Goal: Information Seeking & Learning: Learn about a topic

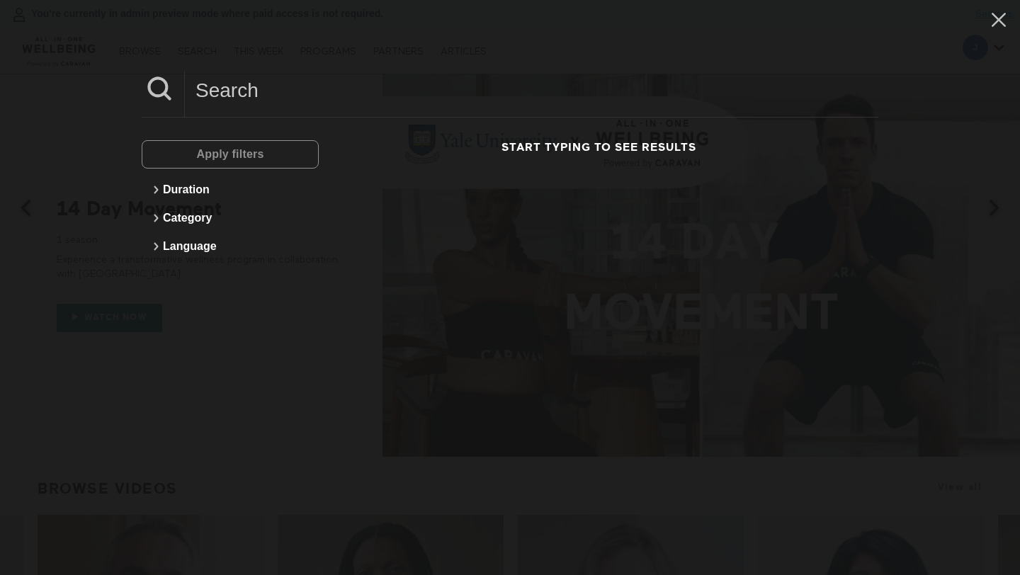
click at [238, 91] on input at bounding box center [532, 90] width 694 height 39
paste input "Suicide Prevention"
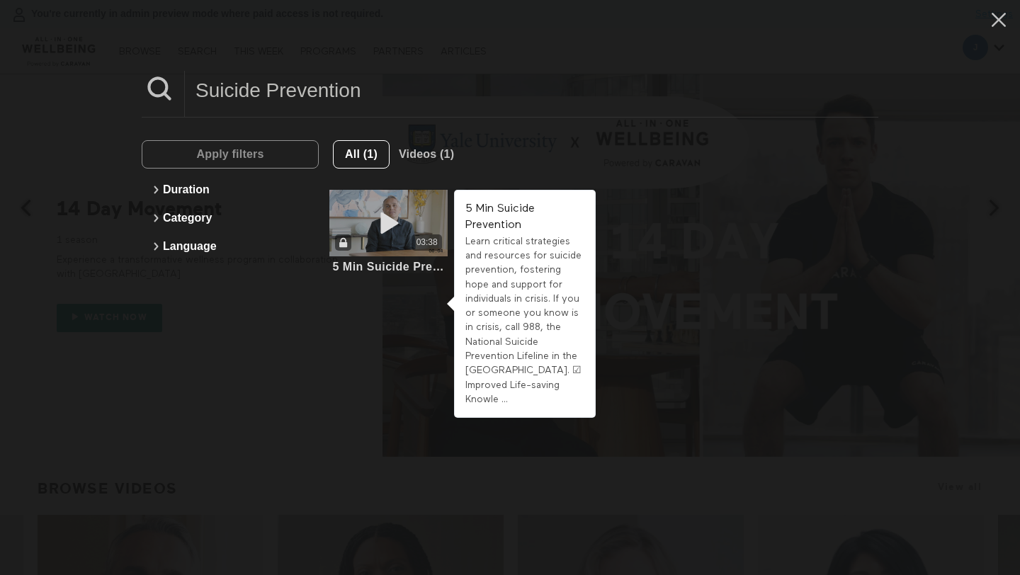
type input "Suicide Prevention"
click at [383, 221] on icon at bounding box center [389, 223] width 43 height 25
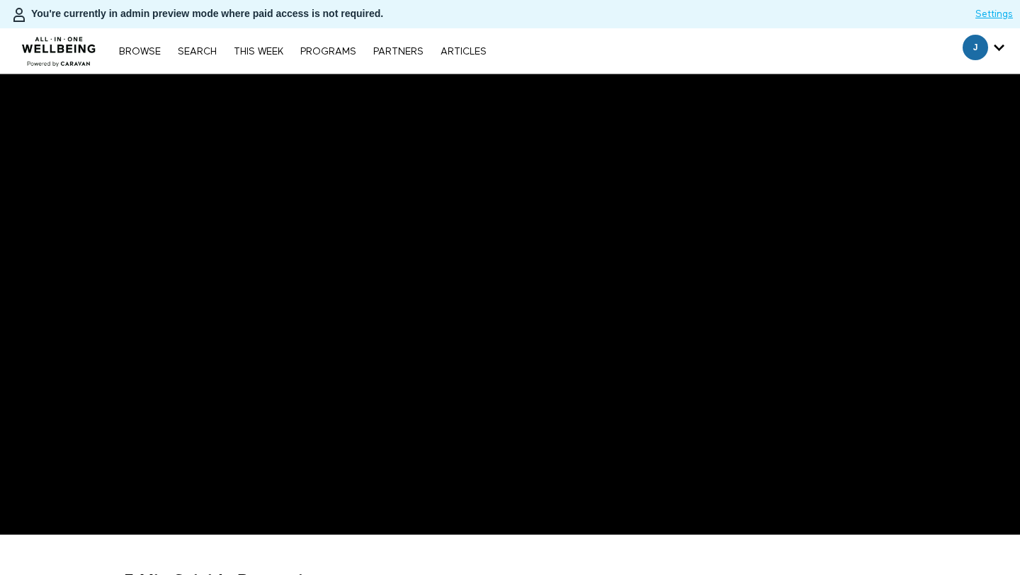
click at [194, 43] on div "Browse Search THIS WEEK PROGRAMS PARTNERS ARTICLES Subscribe Account settings M…" at bounding box center [351, 50] width 702 height 45
click at [198, 50] on link "Search" at bounding box center [197, 52] width 53 height 10
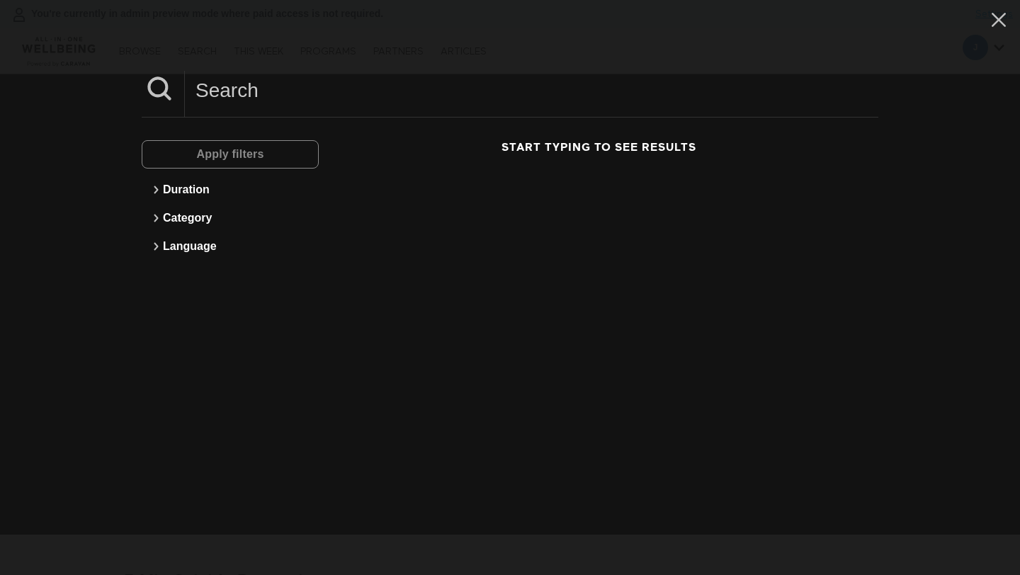
click at [218, 83] on input at bounding box center [532, 90] width 694 height 39
paste input "Recognizing The Signs Of A Mental Health Crisis"
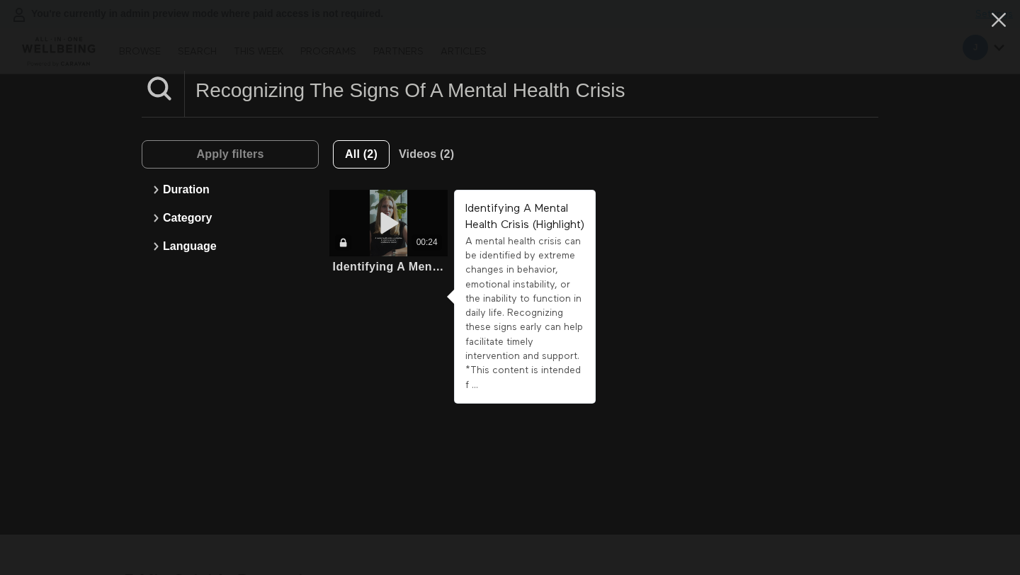
type input "Recognizing The Signs Of A Mental Health Crisis"
click at [398, 212] on icon at bounding box center [389, 223] width 43 height 25
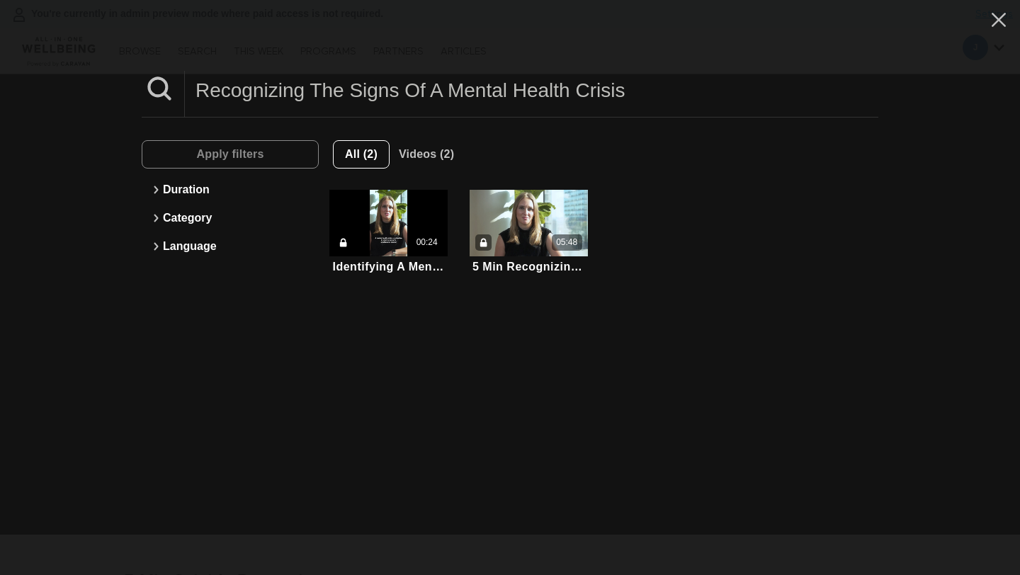
click at [313, 89] on input "Recognizing The Signs Of A Mental Health Crisis" at bounding box center [532, 90] width 694 height 39
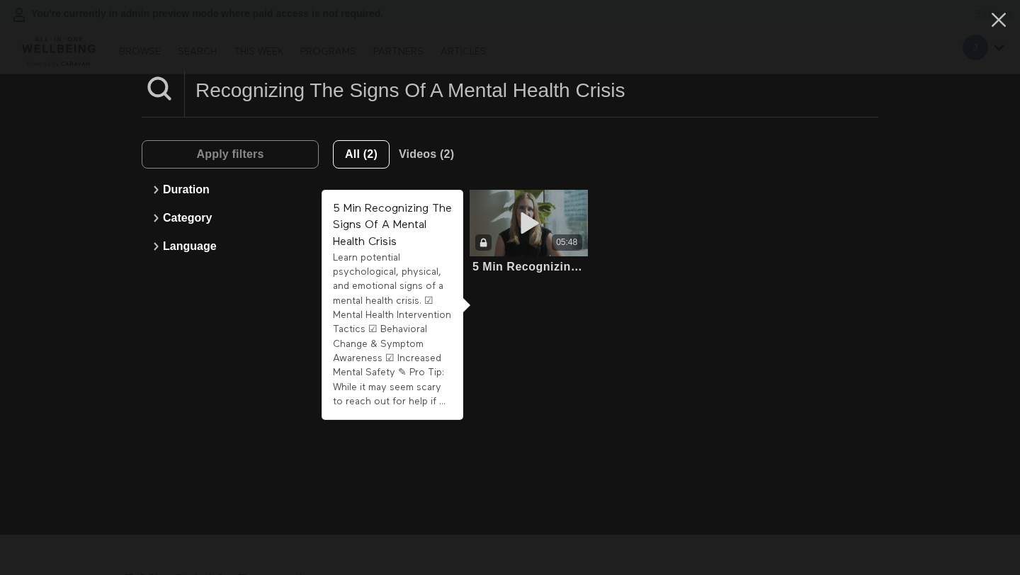
click at [524, 202] on div "05:48" at bounding box center [529, 223] width 118 height 67
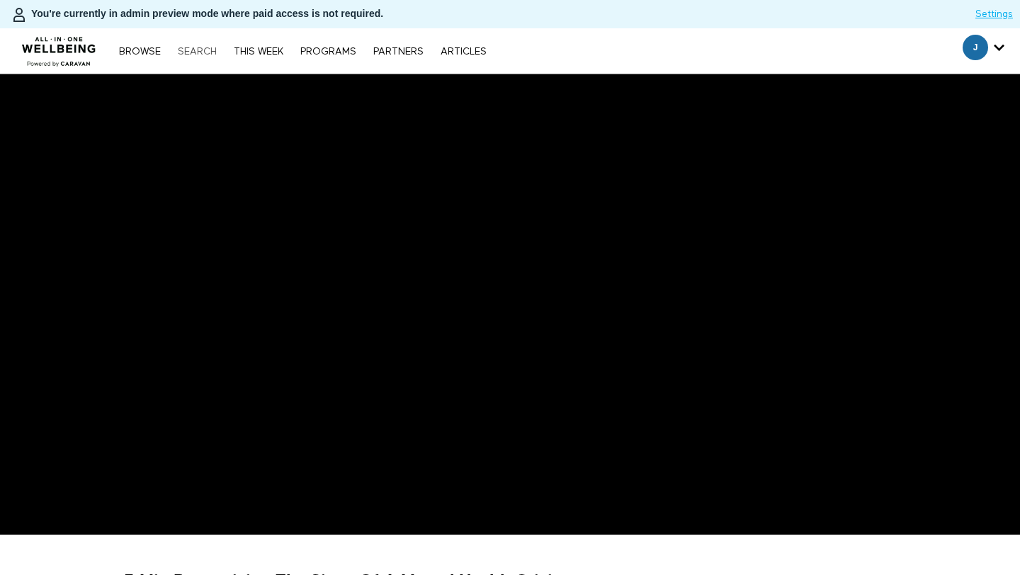
click at [183, 55] on link "Search" at bounding box center [197, 52] width 53 height 10
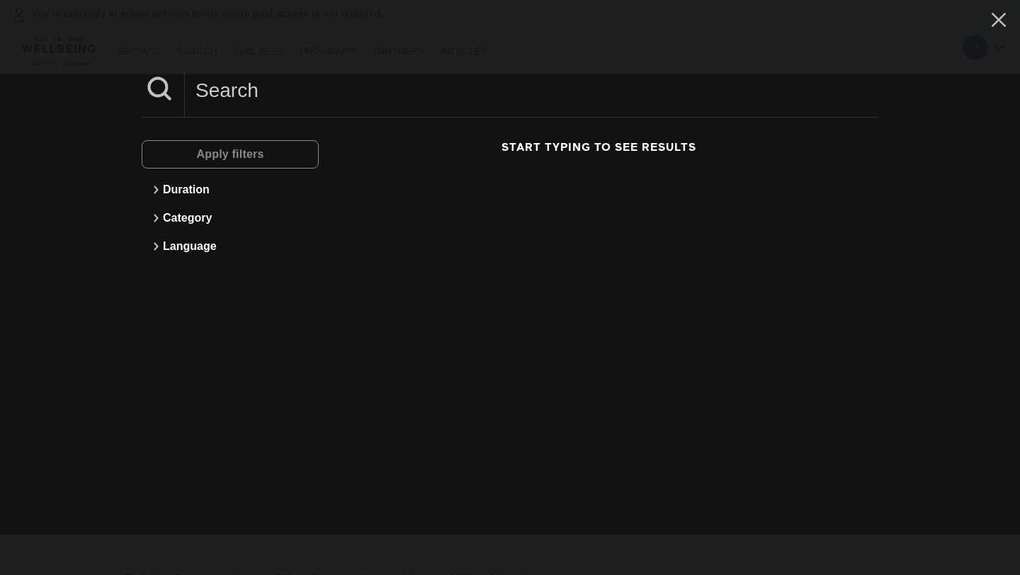
click at [221, 86] on input at bounding box center [532, 90] width 694 height 39
paste input "Helping Your Loved Ones With Their Mental Health"
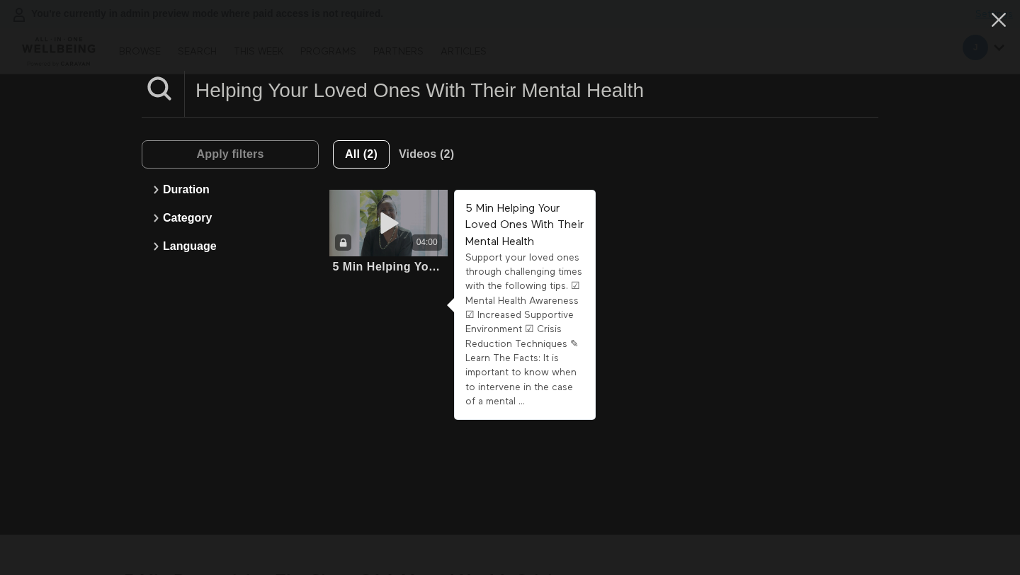
type input "Helping Your Loved Ones With Their Mental Health"
click at [417, 219] on div "04:00" at bounding box center [388, 223] width 118 height 67
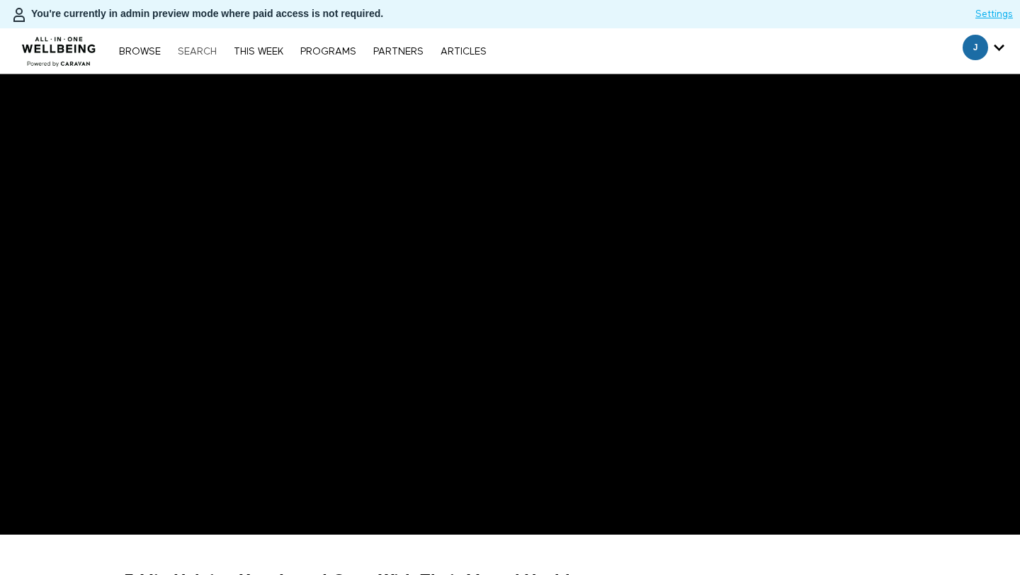
click at [186, 47] on link "Search" at bounding box center [197, 52] width 53 height 10
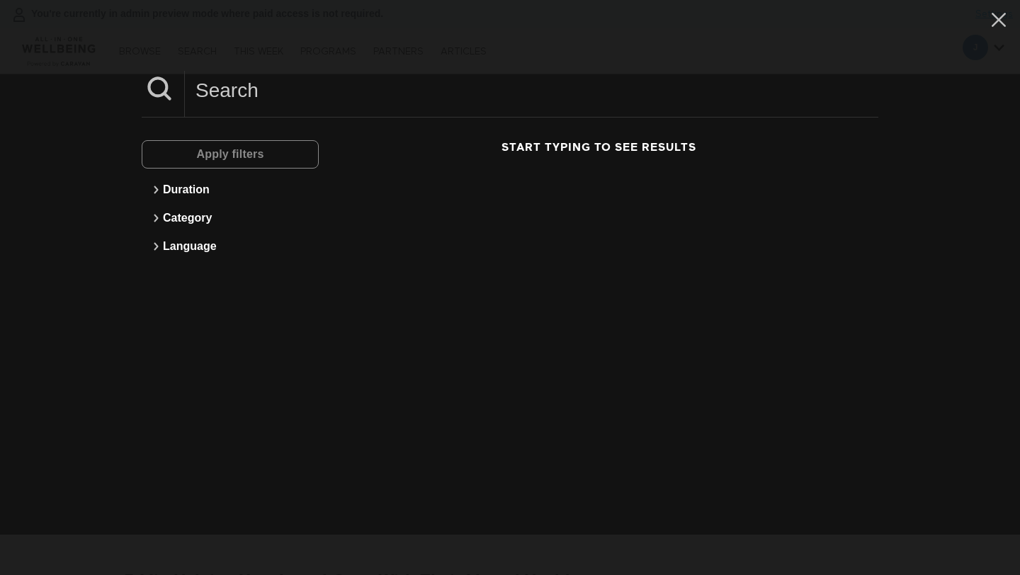
click at [240, 81] on input at bounding box center [532, 90] width 694 height 39
paste input "The Power Of Early Mental Health Intervention"
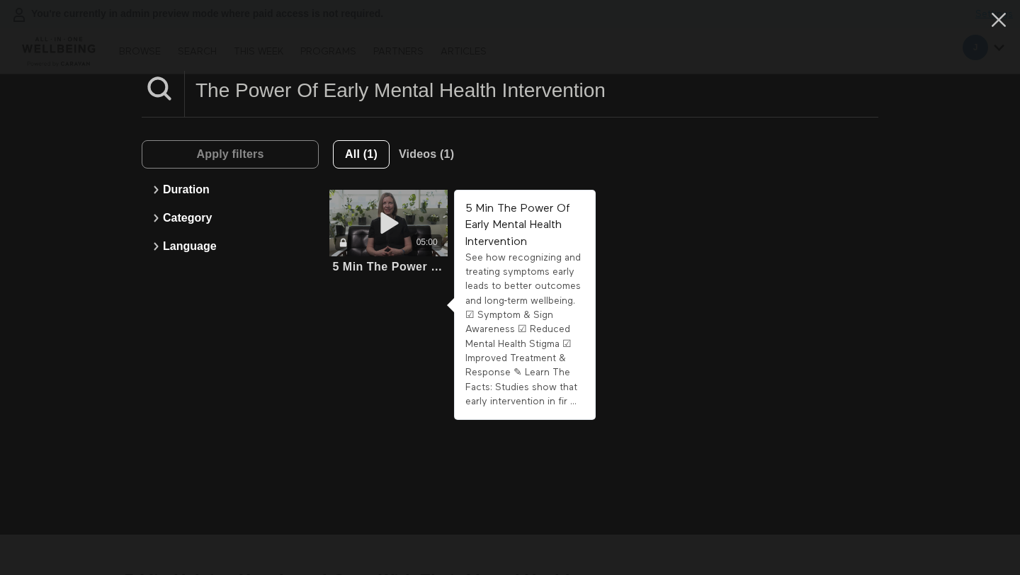
type input "The Power Of Early Mental Health Intervention"
click at [393, 210] on span at bounding box center [389, 223] width 43 height 28
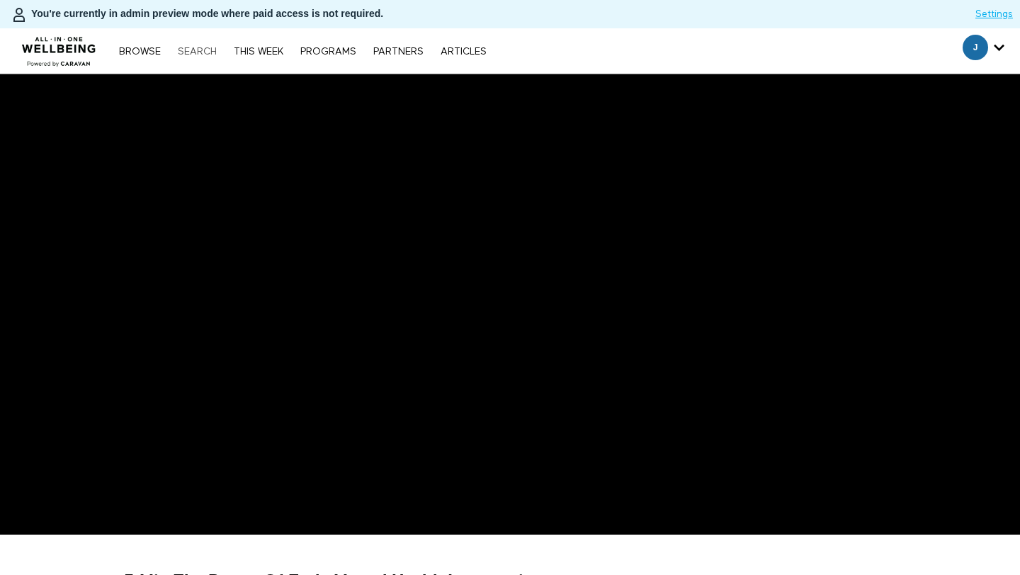
click at [196, 50] on link "Search" at bounding box center [197, 52] width 53 height 10
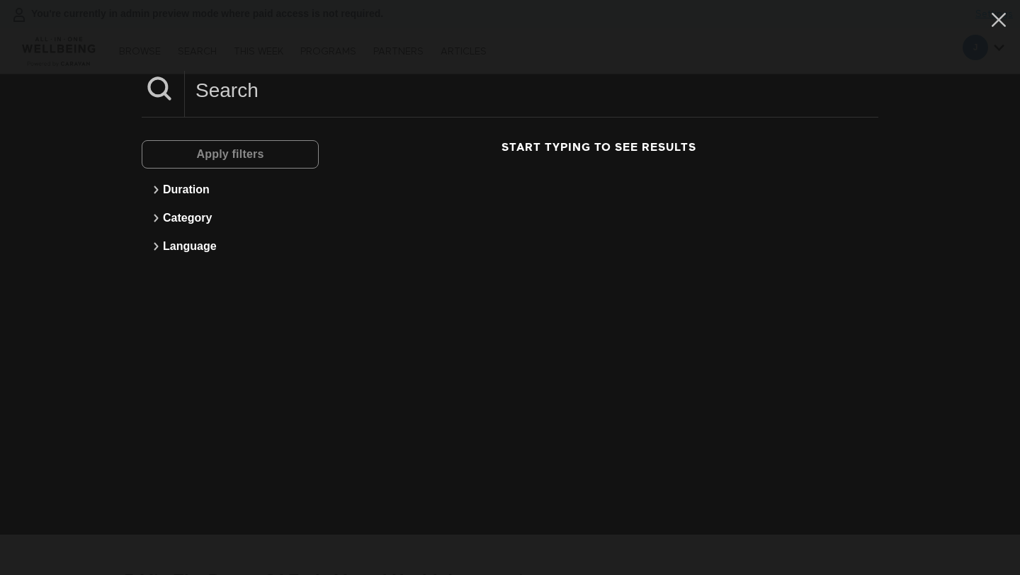
click at [204, 98] on input at bounding box center [532, 90] width 694 height 39
paste input "Long-Term Mental Health Effects Of Trauma"
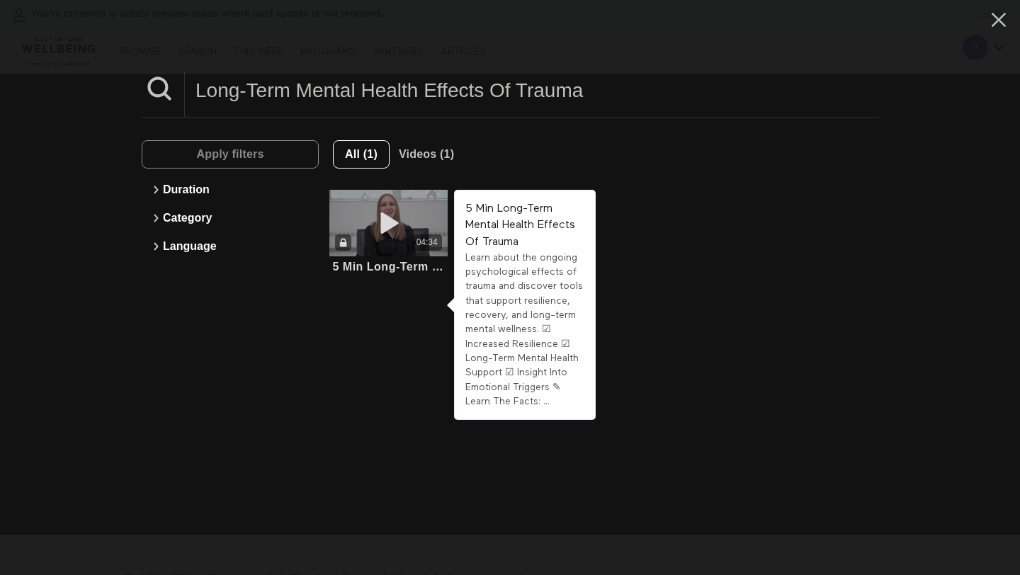
type input "Long-Term Mental Health Effects Of Trauma"
click at [403, 220] on icon at bounding box center [389, 223] width 43 height 25
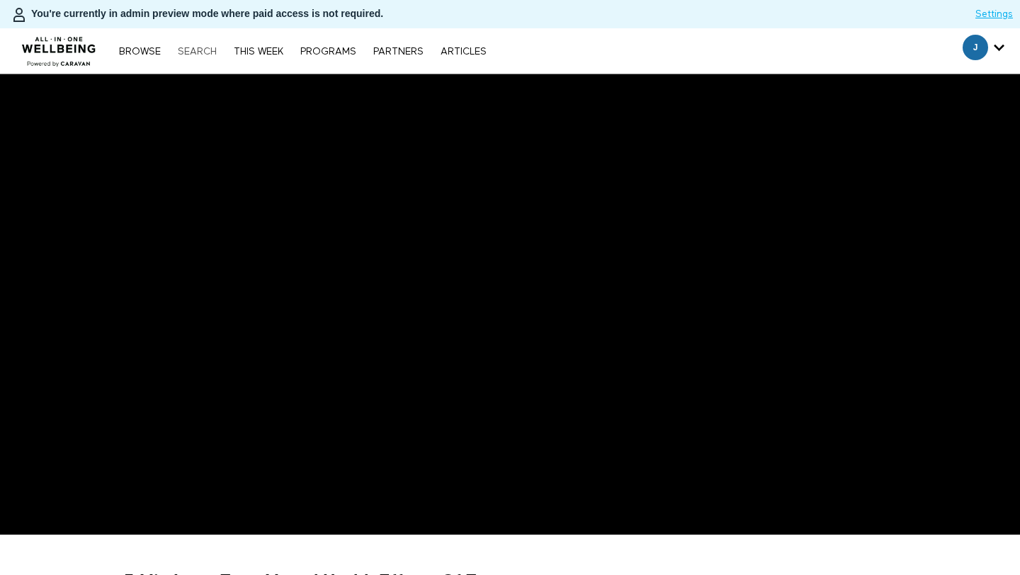
click at [207, 50] on link "Search" at bounding box center [197, 52] width 53 height 10
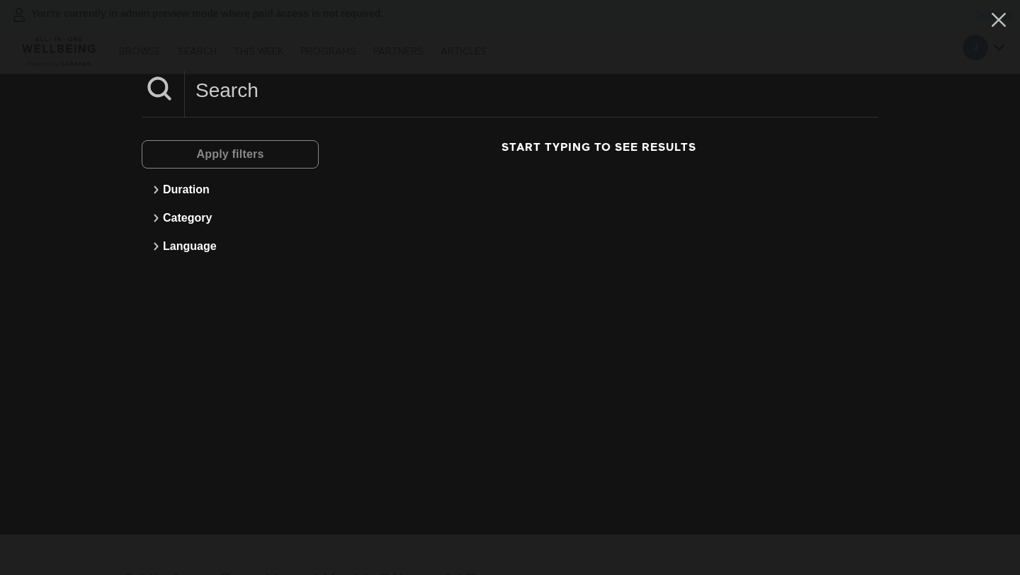
click at [274, 101] on input at bounding box center [532, 90] width 694 height 39
paste input "Supporting A Loved One With Depression"
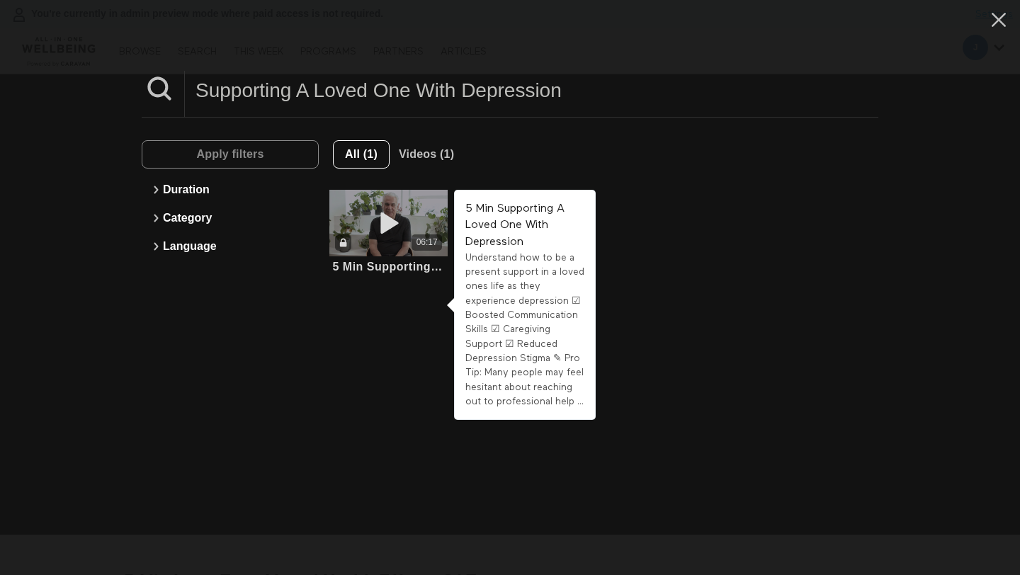
type input "Supporting A Loved One With Depression"
click at [378, 208] on div "06:17" at bounding box center [388, 223] width 118 height 67
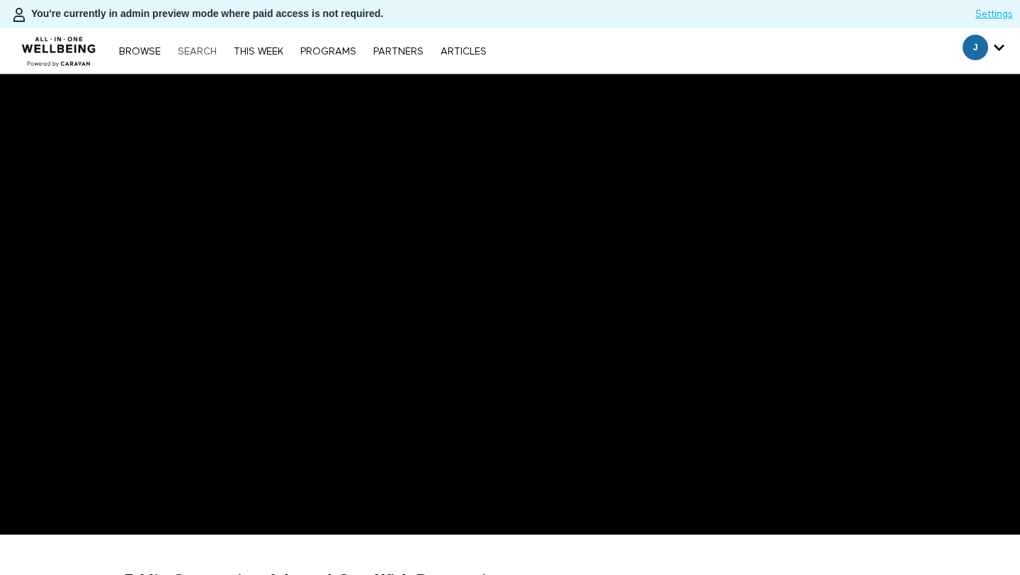
click at [202, 49] on link "Search" at bounding box center [197, 52] width 53 height 10
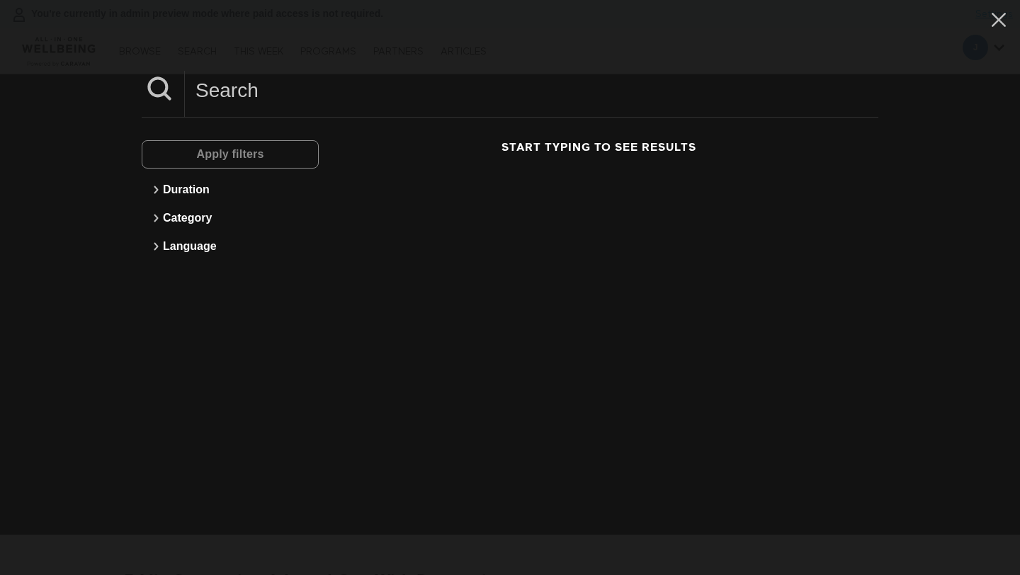
click at [274, 106] on input at bounding box center [532, 90] width 694 height 39
paste input "Knowing When To Seek Professional Mental Health Help"
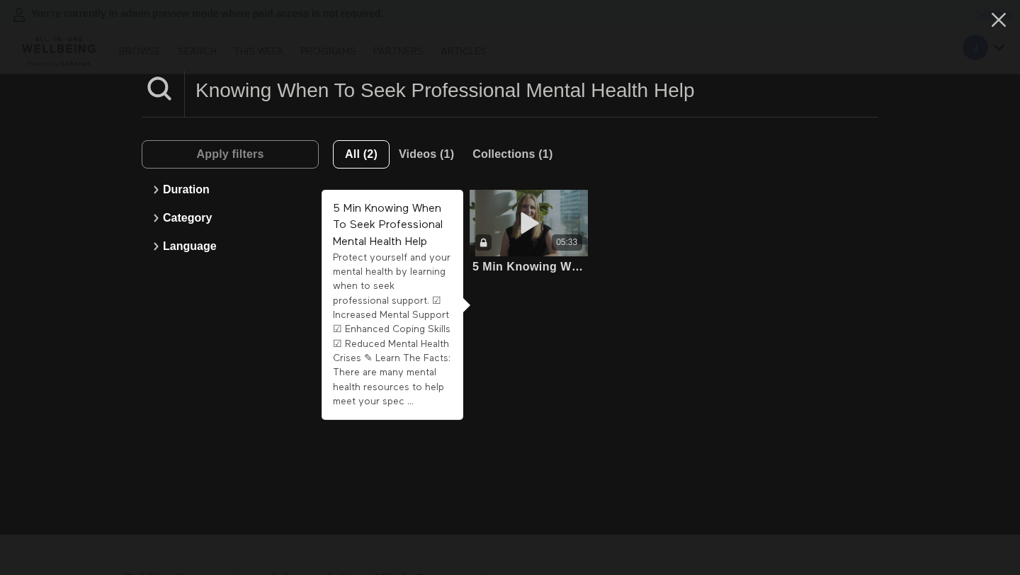
type input "Knowing When To Seek Professional Mental Health Help"
click at [556, 223] on div "05:33" at bounding box center [529, 223] width 118 height 67
